Goal: Task Accomplishment & Management: Complete application form

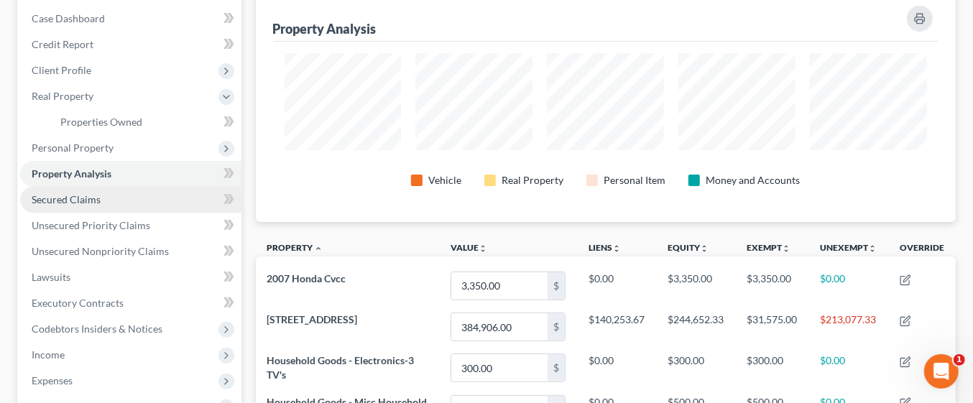
click at [109, 194] on link "Secured Claims" at bounding box center [130, 200] width 221 height 26
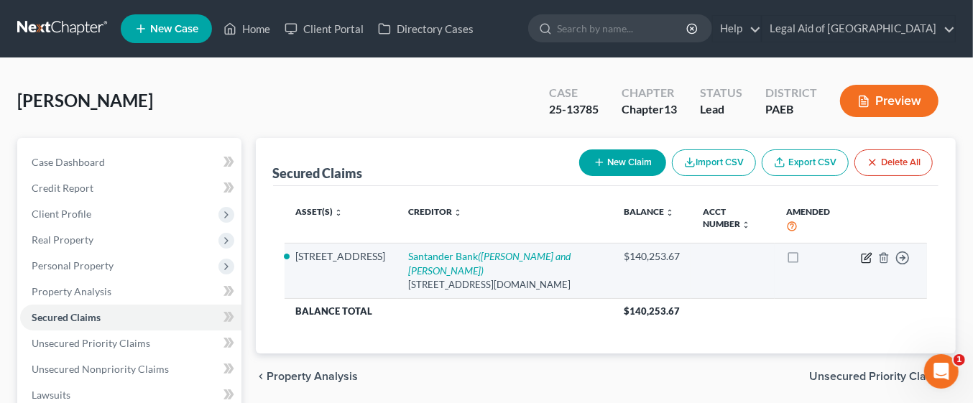
click at [867, 255] on icon "button" at bounding box center [868, 256] width 6 height 6
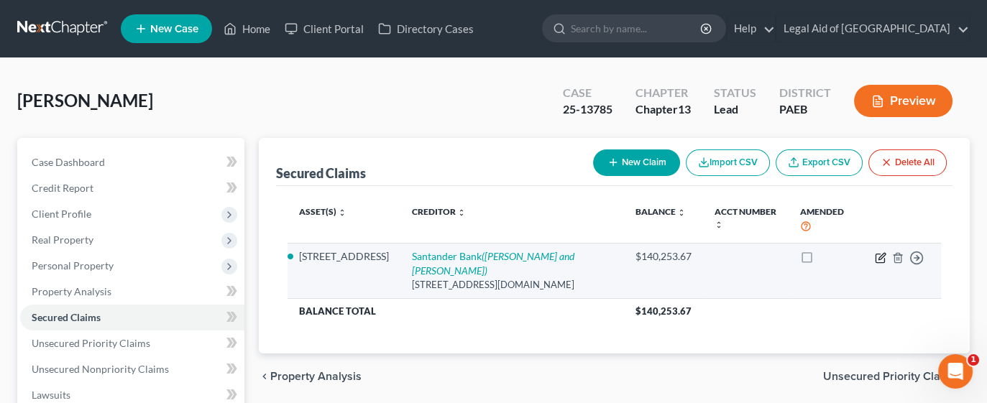
select select "7"
select select "3"
select select "0"
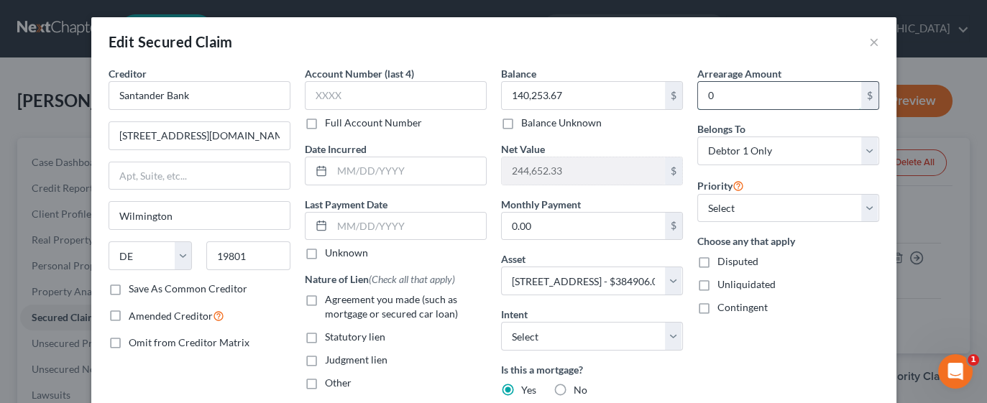
click at [738, 98] on input "0" at bounding box center [779, 95] width 163 height 27
type input "2,365,764"
click at [718, 262] on label "Disputed" at bounding box center [738, 262] width 41 height 14
click at [723, 262] on input "Disputed" at bounding box center [727, 259] width 9 height 9
checkbox input "true"
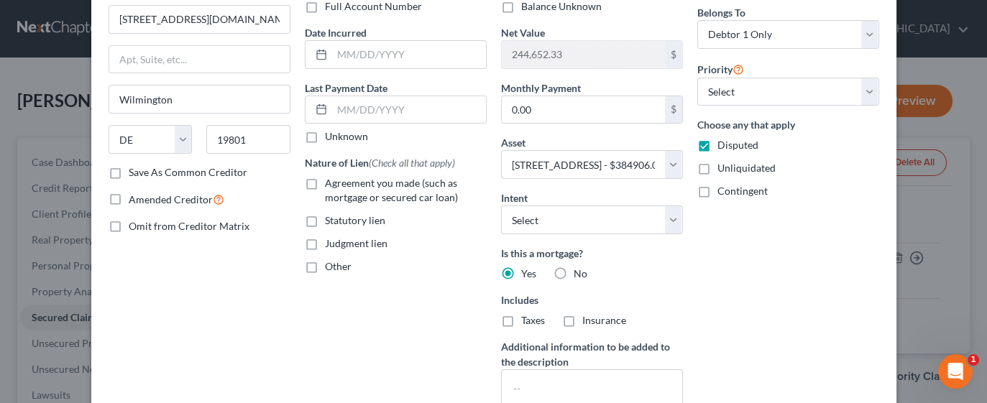
scroll to position [121, 0]
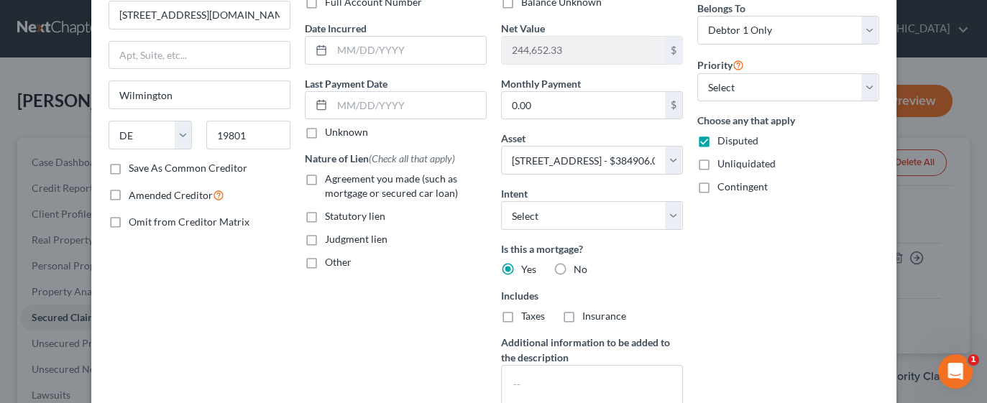
click at [521, 314] on label "Taxes" at bounding box center [533, 316] width 24 height 14
click at [527, 314] on input "Taxes" at bounding box center [531, 313] width 9 height 9
checkbox input "true"
click at [582, 319] on label "Insurance" at bounding box center [604, 316] width 44 height 14
click at [588, 318] on input "Insurance" at bounding box center [592, 313] width 9 height 9
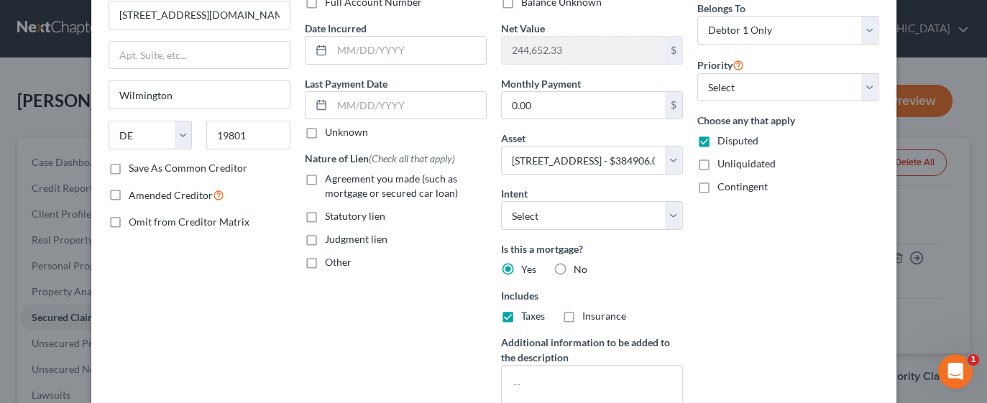
checkbox input "true"
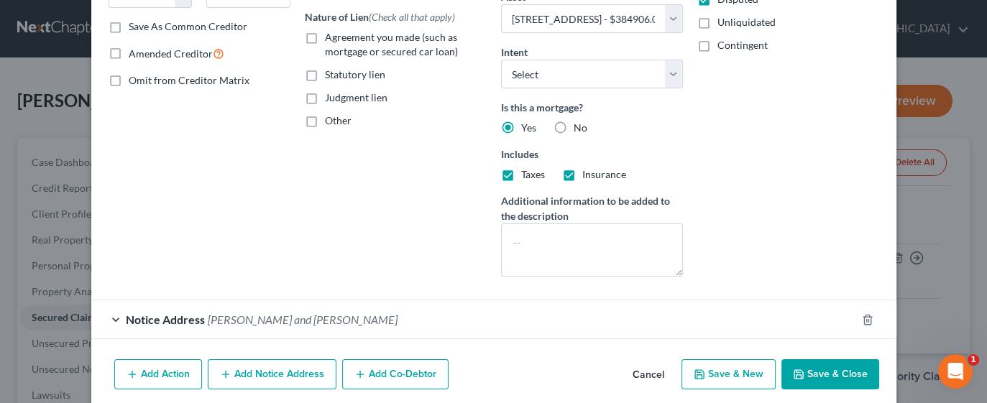
scroll to position [265, 0]
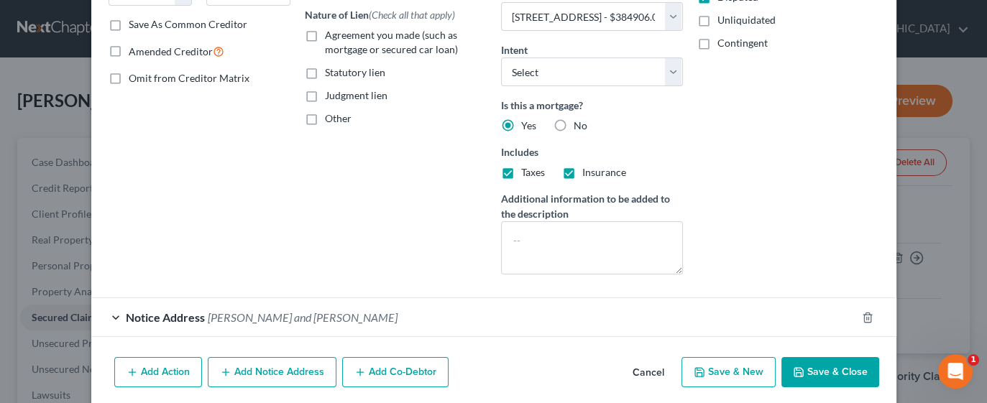
click at [748, 372] on button "Save & New" at bounding box center [729, 372] width 94 height 30
select select
select select "0"
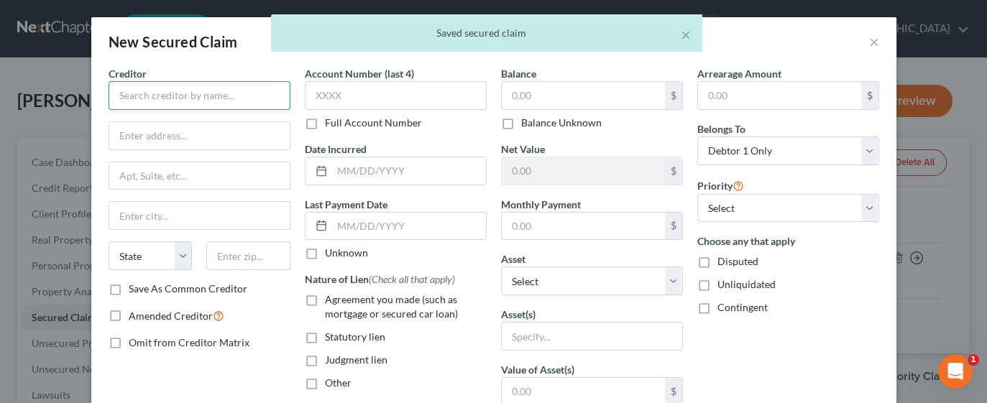
click at [204, 97] on input "text" at bounding box center [200, 95] width 182 height 29
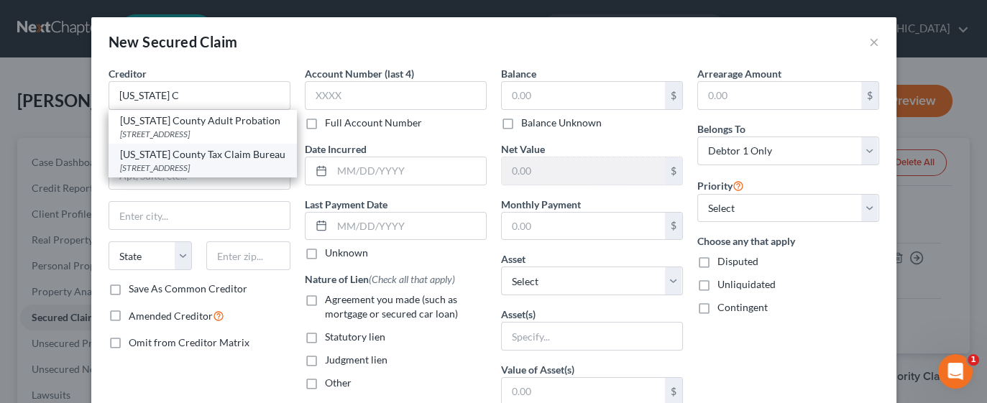
click at [232, 162] on div "[US_STATE] County Tax Claim Bureau" at bounding box center [202, 154] width 165 height 14
type input "[US_STATE] County Tax Claim Bureau"
type input "[STREET_ADDRESS]"
type input "Media"
select select "39"
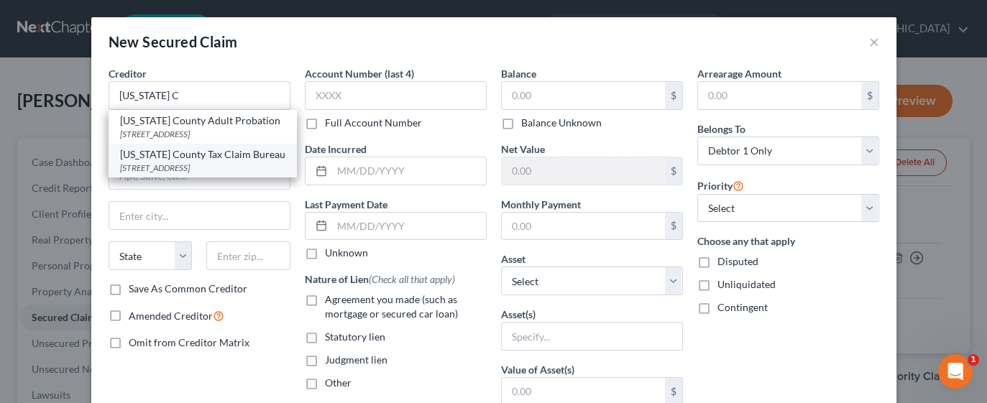
type input "19063"
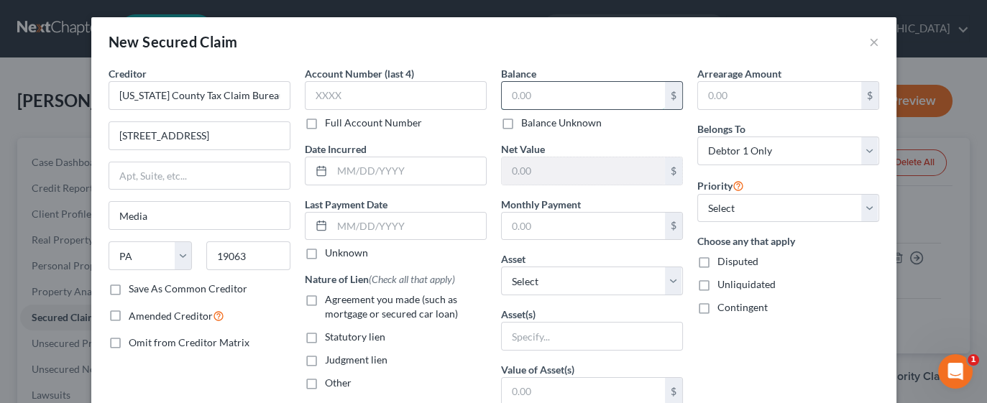
click at [561, 93] on input "text" at bounding box center [583, 95] width 163 height 27
type input "7,051.75"
click at [748, 98] on input "text" at bounding box center [779, 95] width 163 height 27
type input "7,051.75"
click at [718, 262] on label "Disputed" at bounding box center [738, 262] width 41 height 14
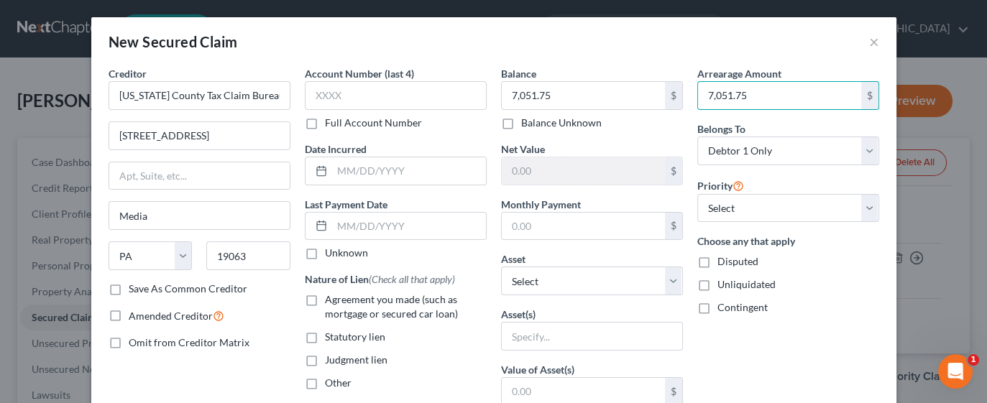
click at [723, 262] on input "Disputed" at bounding box center [727, 259] width 9 height 9
checkbox input "true"
click at [325, 334] on label "Statutory lien" at bounding box center [355, 337] width 60 height 14
click at [331, 334] on input "Statutory lien" at bounding box center [335, 334] width 9 height 9
checkbox input "true"
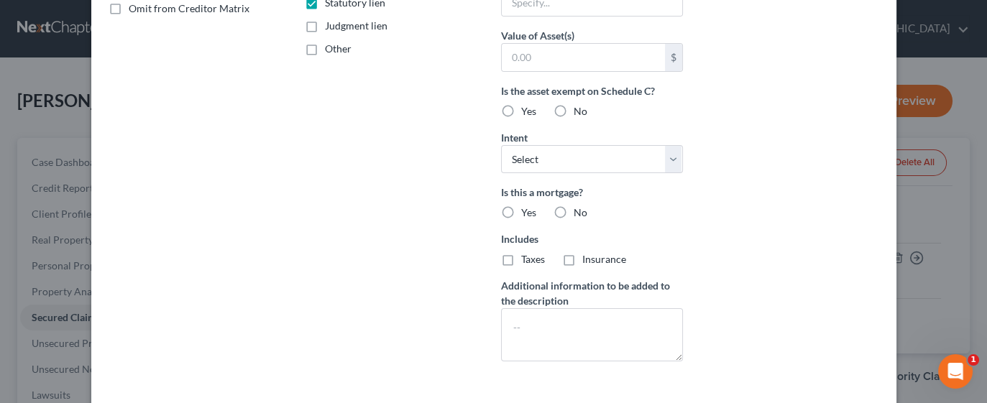
scroll to position [390, 0]
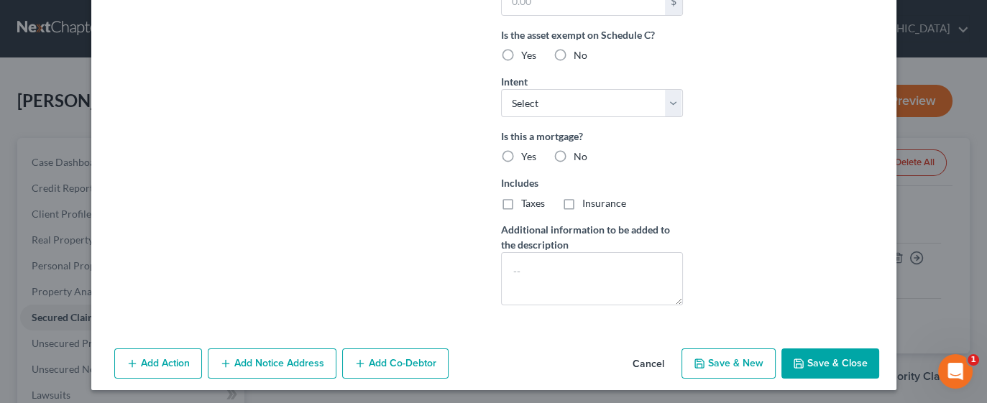
click at [741, 362] on button "Save & New" at bounding box center [729, 364] width 94 height 30
select select "0"
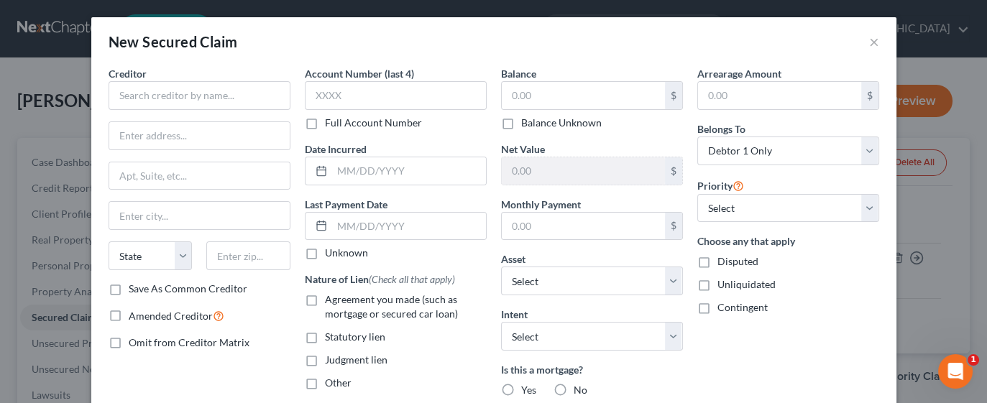
scroll to position [234, 0]
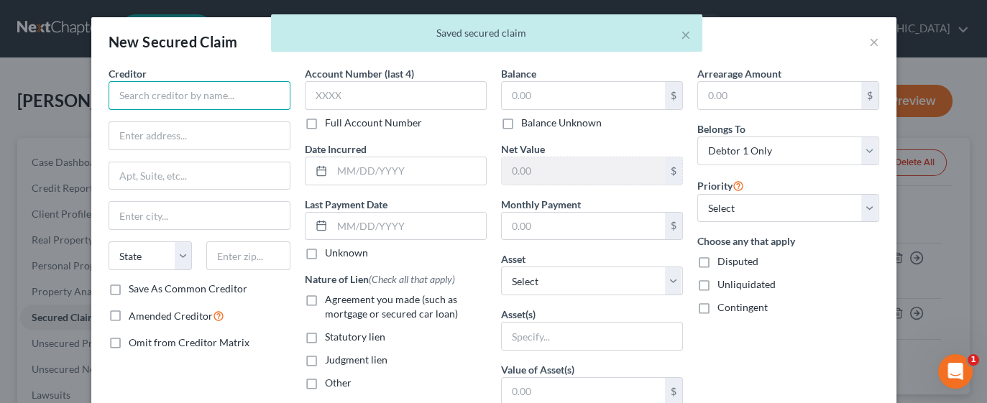
click at [183, 96] on input "text" at bounding box center [200, 95] width 182 height 29
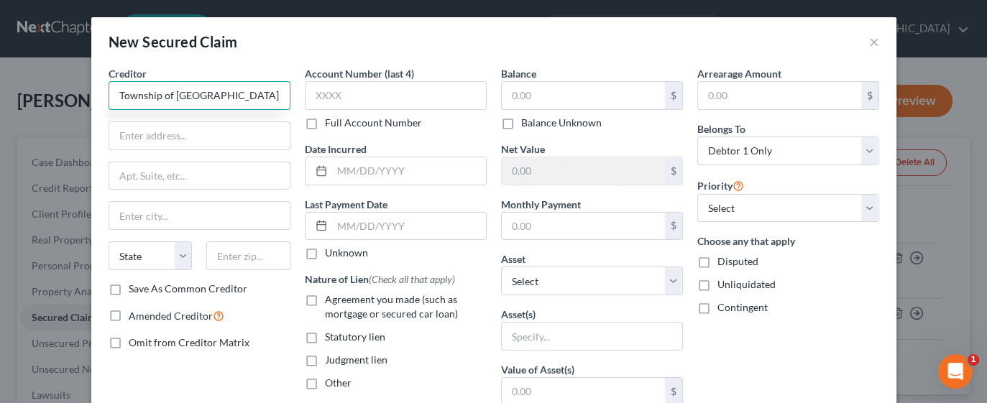
type input "Township of [GEOGRAPHIC_DATA]"
click at [204, 133] on input "text" at bounding box center [199, 135] width 180 height 27
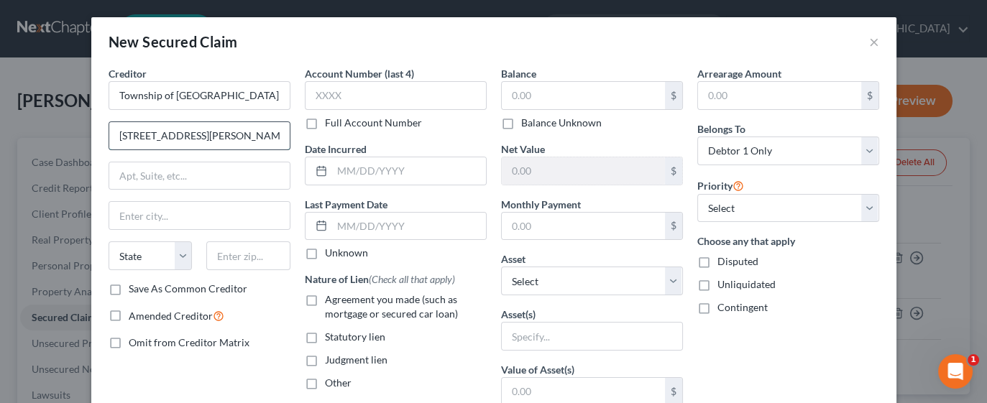
type input "[STREET_ADDRESS][PERSON_NAME]"
click at [178, 215] on input "text" at bounding box center [199, 215] width 180 height 27
type input "Havertown"
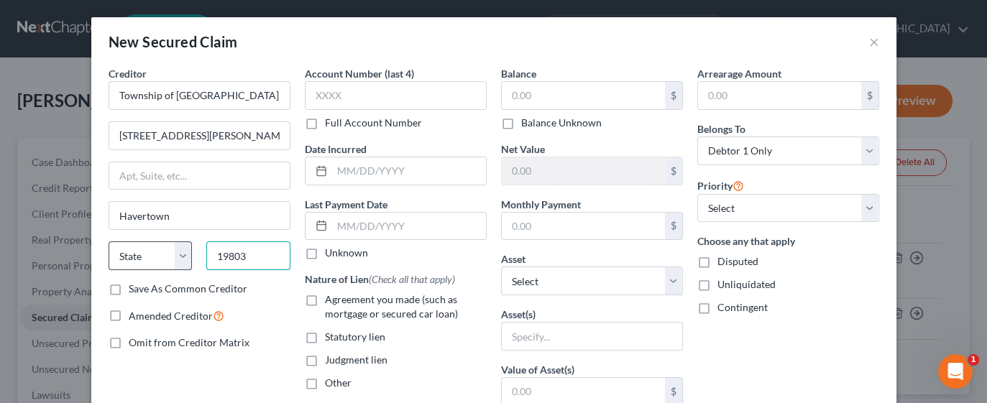
type input "19803"
click at [173, 244] on select "State [US_STATE] AK AR AZ CA CO CT DE DC [GEOGRAPHIC_DATA] [GEOGRAPHIC_DATA] GU…" at bounding box center [151, 256] width 84 height 29
type input "Wilmington"
select select "39"
click at [109, 242] on select "State [US_STATE] AK AR AZ CA CO CT DE DC [GEOGRAPHIC_DATA] [GEOGRAPHIC_DATA] GU…" at bounding box center [151, 256] width 84 height 29
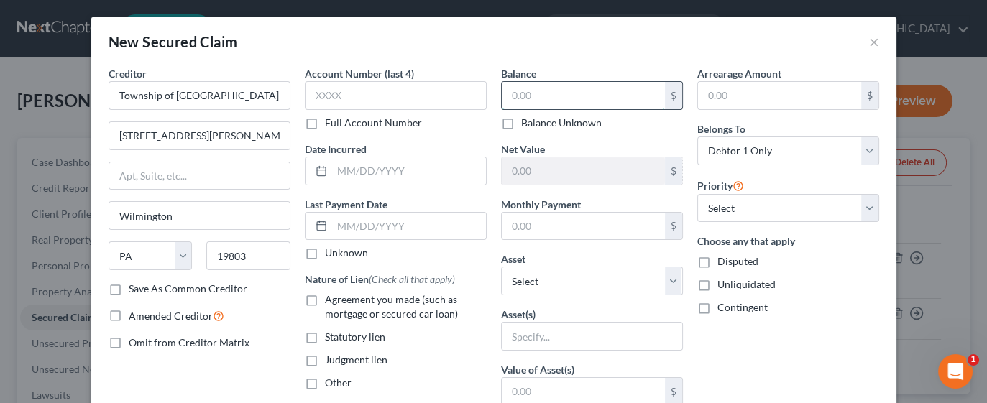
click at [518, 101] on input "text" at bounding box center [583, 95] width 163 height 27
type input "1,993.47"
click at [735, 94] on input "text" at bounding box center [779, 95] width 163 height 27
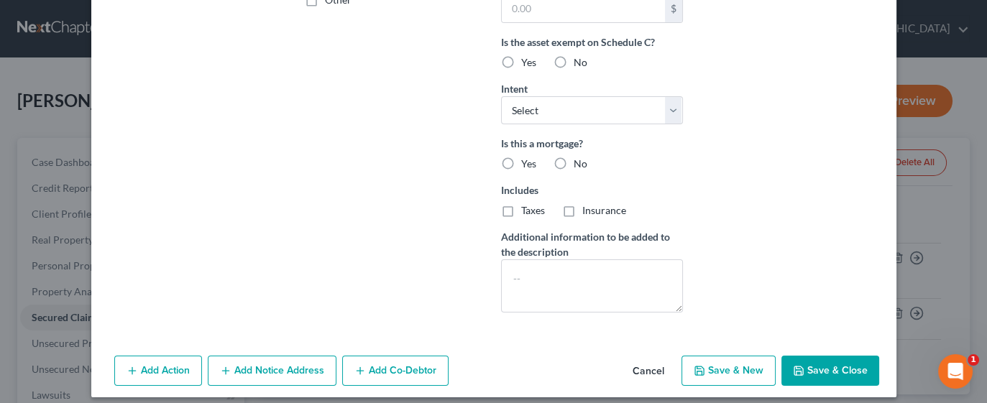
type input "1,993.47"
click at [814, 368] on button "Save & Close" at bounding box center [830, 371] width 98 height 30
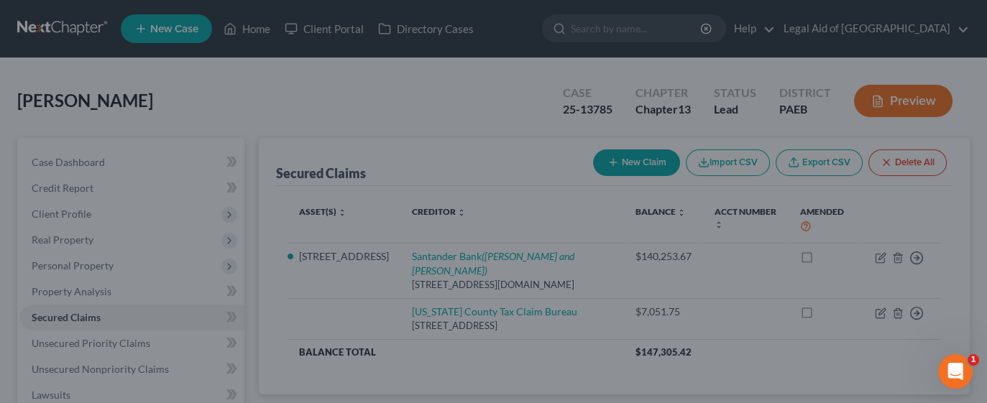
type input "0"
type input "0.00"
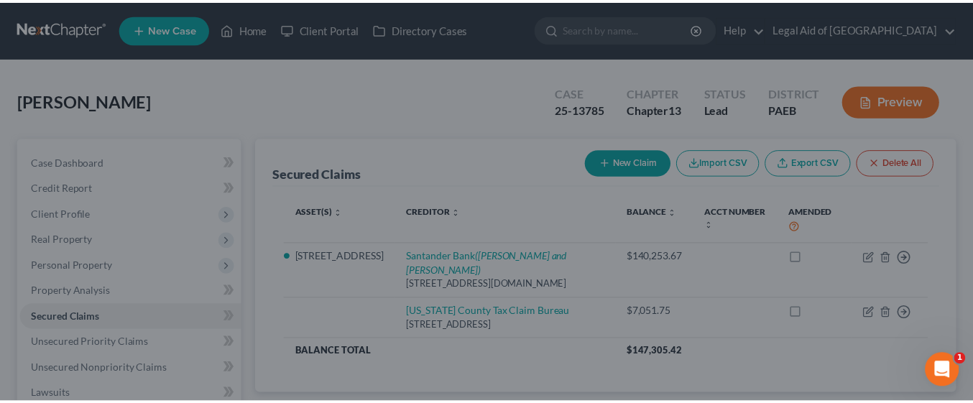
scroll to position [0, 0]
